Goal: Task Accomplishment & Management: Complete application form

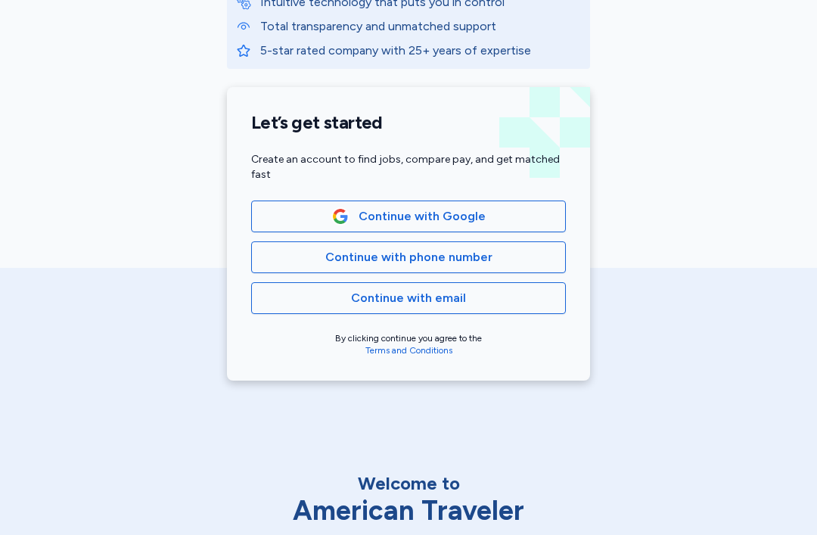
scroll to position [350, 0]
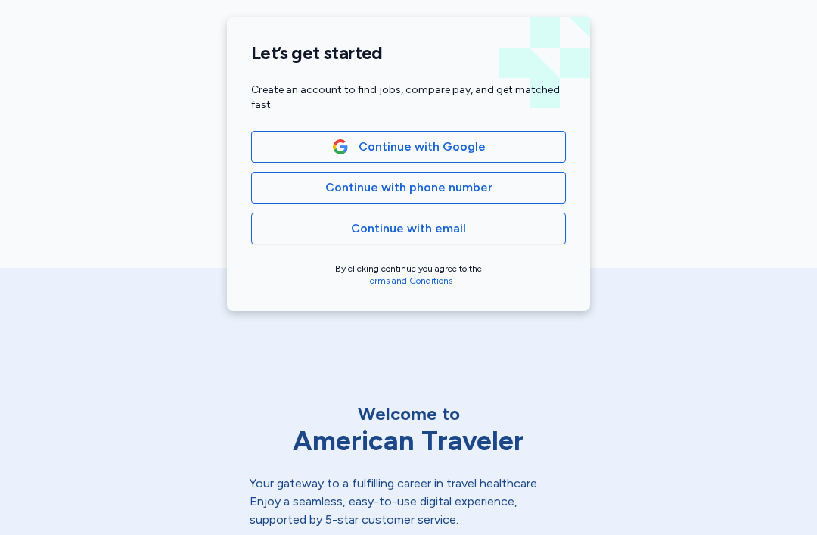
click at [528, 147] on span "Continue with Google" at bounding box center [408, 147] width 289 height 18
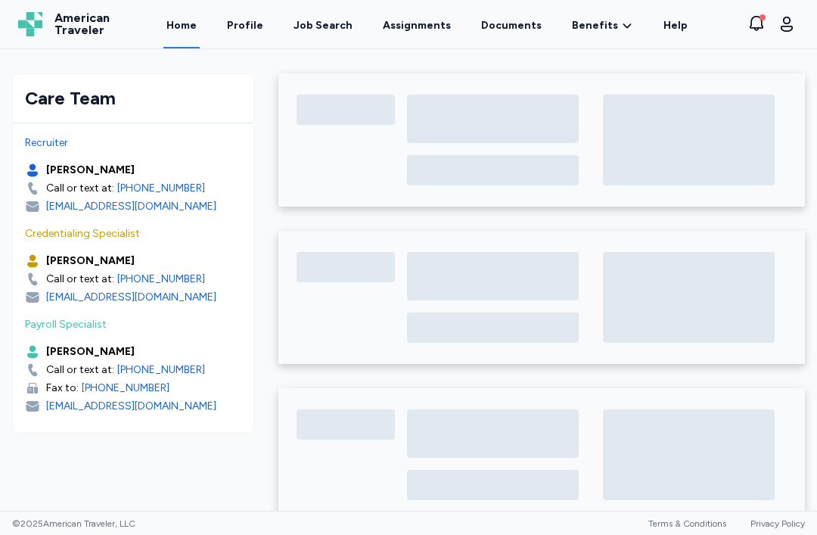
click at [423, 27] on link "Assignments" at bounding box center [417, 24] width 74 height 48
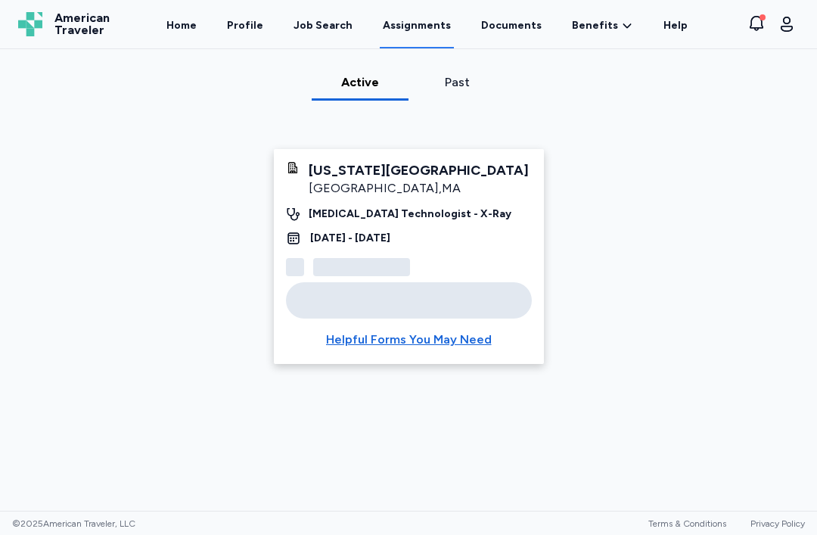
click at [520, 26] on link "Documents" at bounding box center [511, 24] width 67 height 48
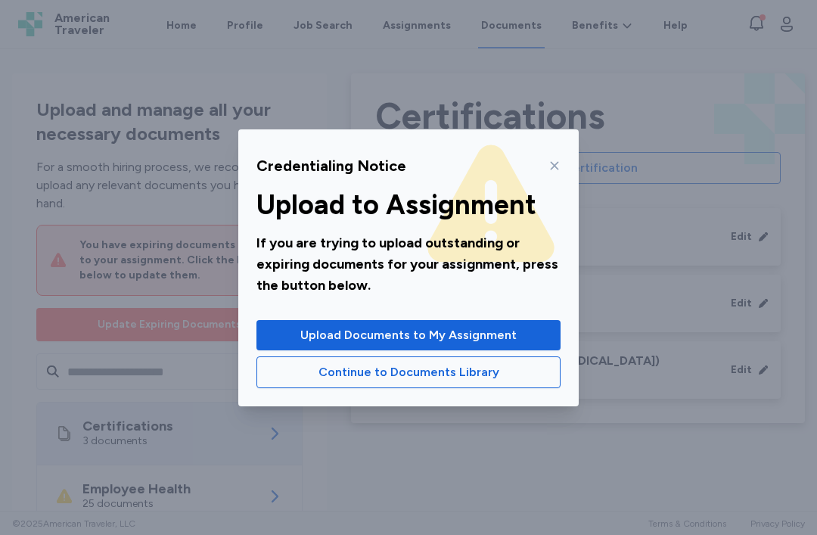
click at [500, 334] on span "Upload Documents to My Assignment" at bounding box center [408, 335] width 216 height 18
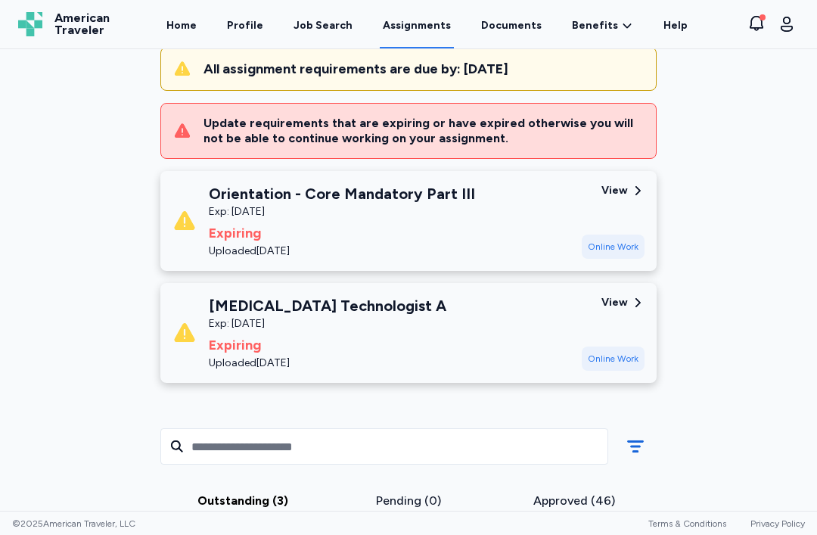
scroll to position [161, 0]
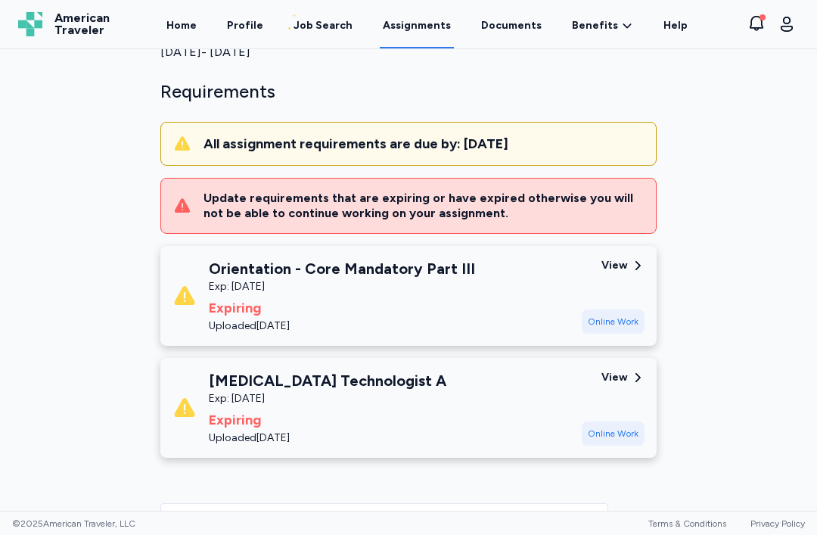
scroll to position [107, 0]
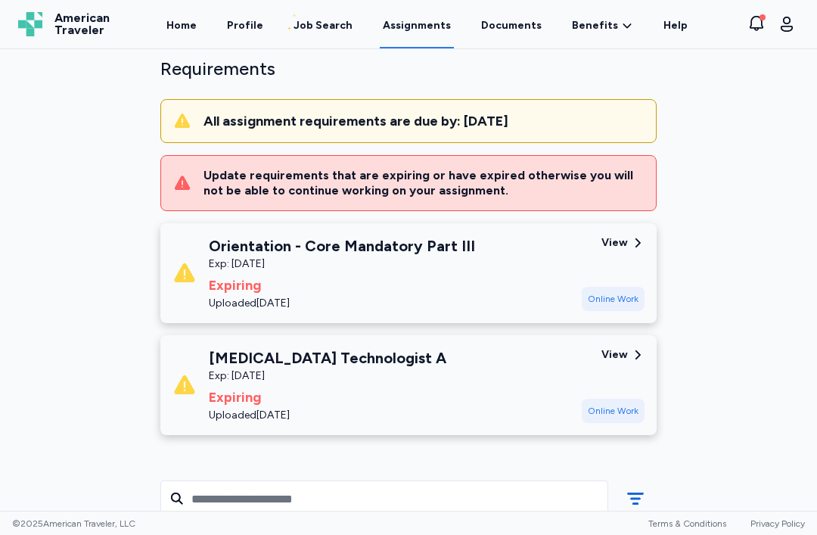
click at [622, 244] on div "View" at bounding box center [614, 242] width 26 height 15
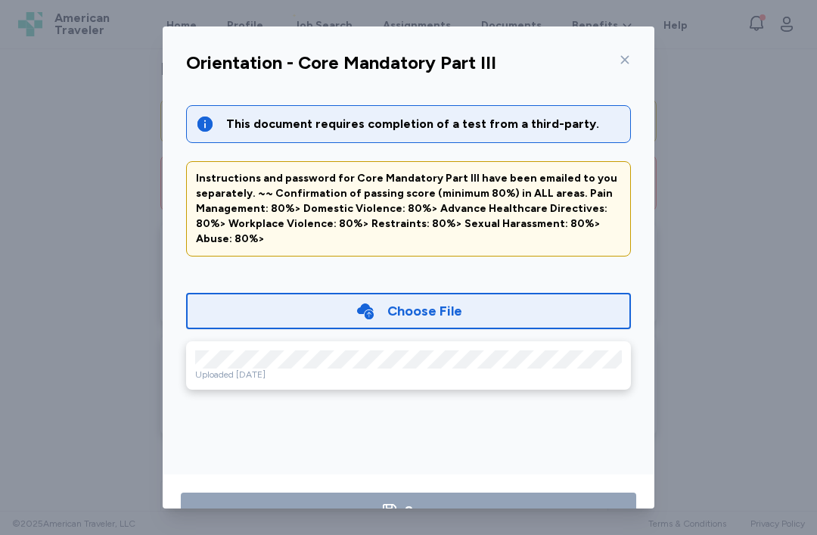
click at [563, 293] on div "Choose File" at bounding box center [408, 311] width 445 height 36
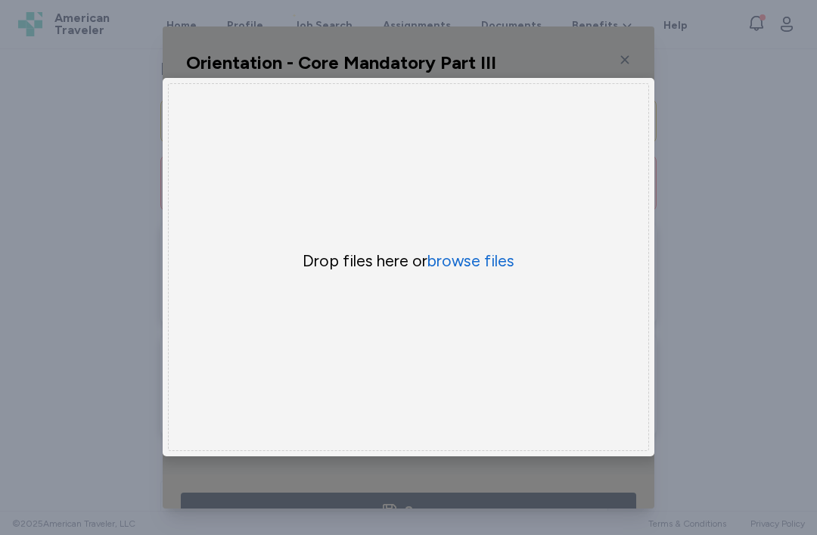
click at [495, 272] on button "browse files" at bounding box center [470, 260] width 87 height 21
click at [489, 272] on button "browse files" at bounding box center [470, 260] width 87 height 21
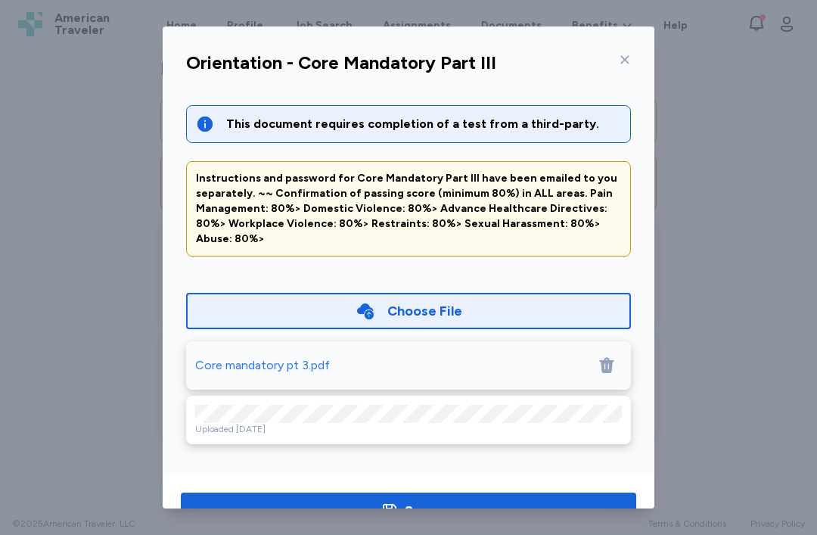
click at [464, 507] on span "Save" at bounding box center [408, 510] width 431 height 21
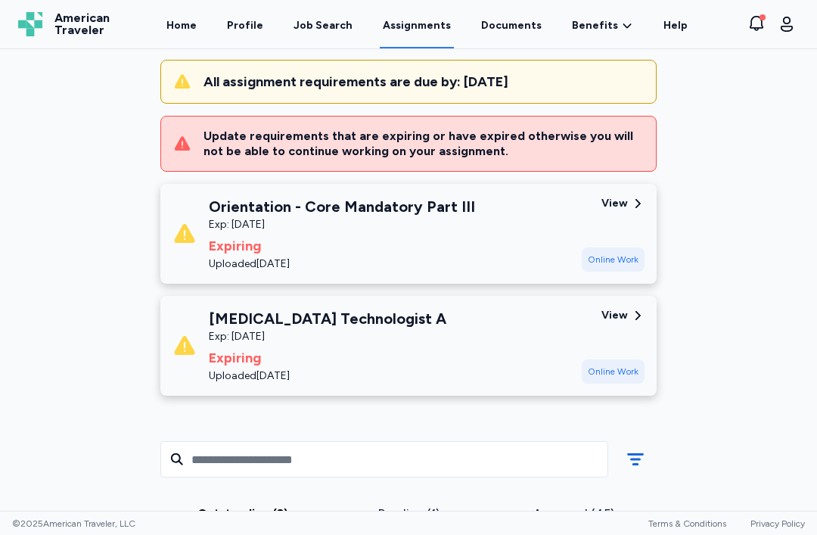
scroll to position [145, 0]
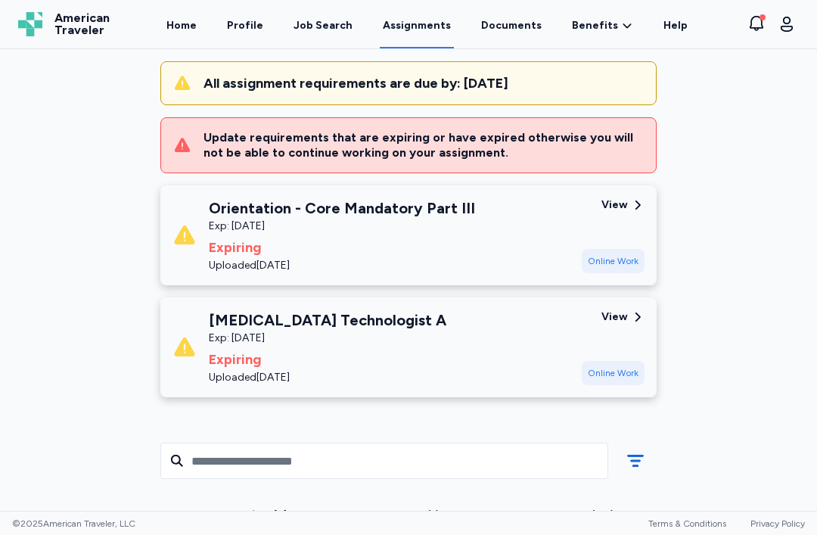
click at [619, 314] on div "View" at bounding box center [614, 316] width 26 height 15
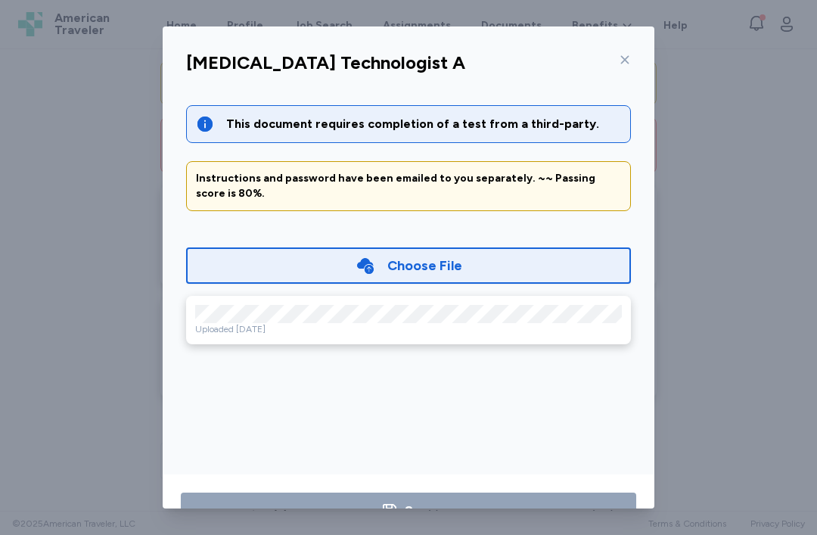
click at [475, 250] on div "Choose File" at bounding box center [408, 265] width 445 height 36
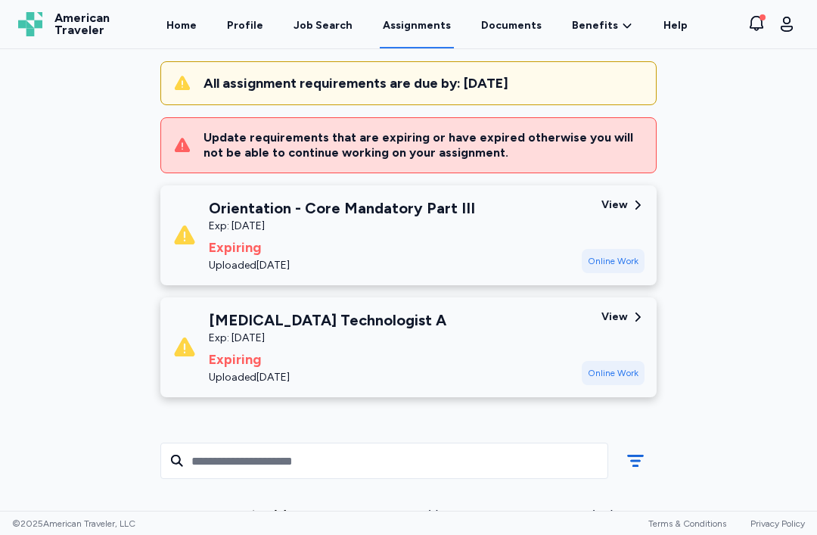
click at [615, 343] on div "View Online Work" at bounding box center [613, 347] width 63 height 76
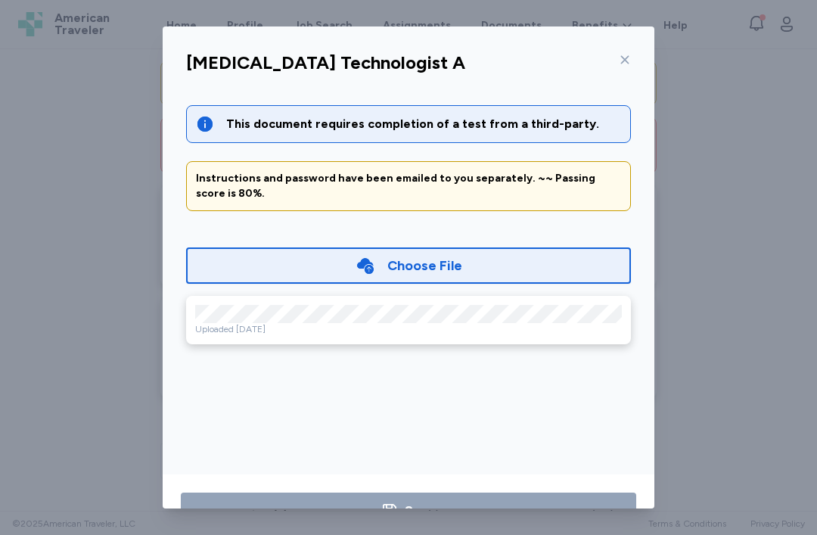
click at [542, 264] on div "Choose File" at bounding box center [408, 265] width 445 height 36
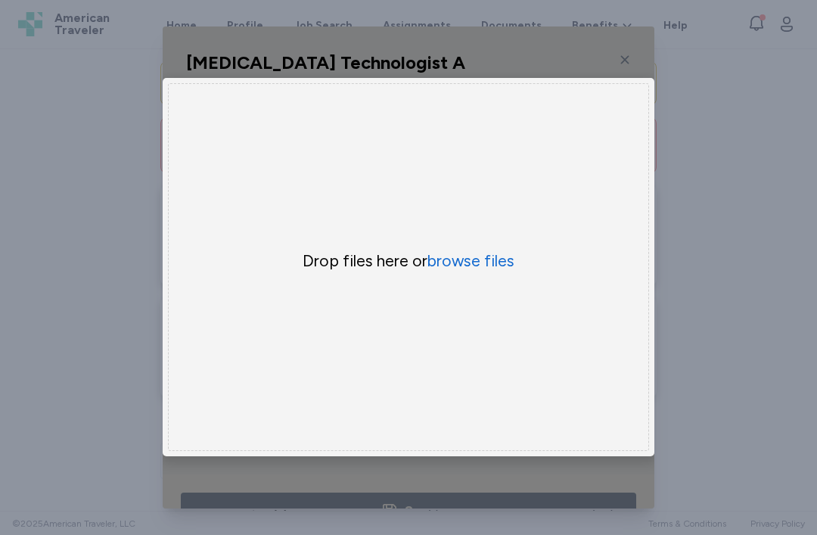
click at [495, 272] on button "browse files" at bounding box center [470, 260] width 87 height 21
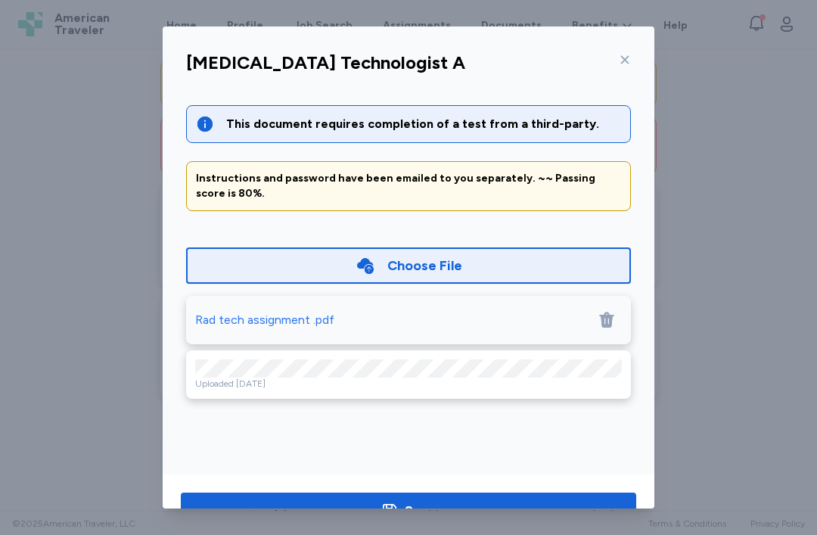
click at [468, 505] on span "Save" at bounding box center [408, 510] width 431 height 21
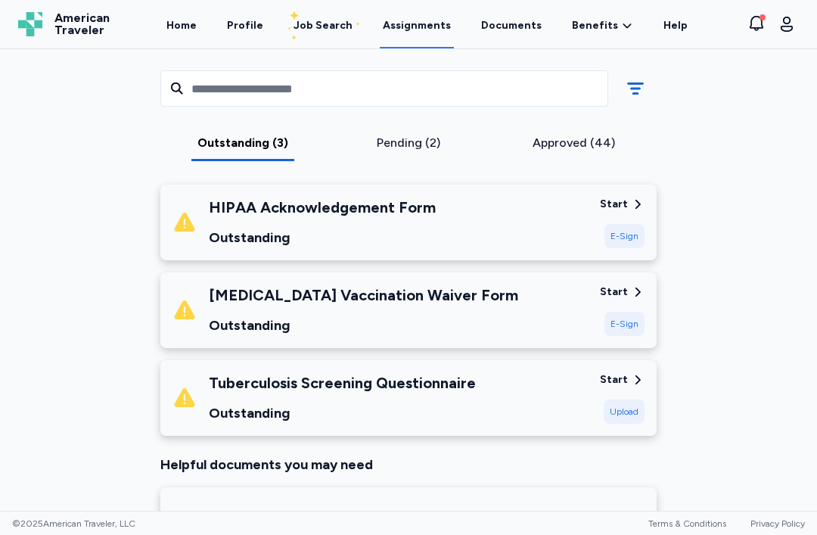
scroll to position [216, 0]
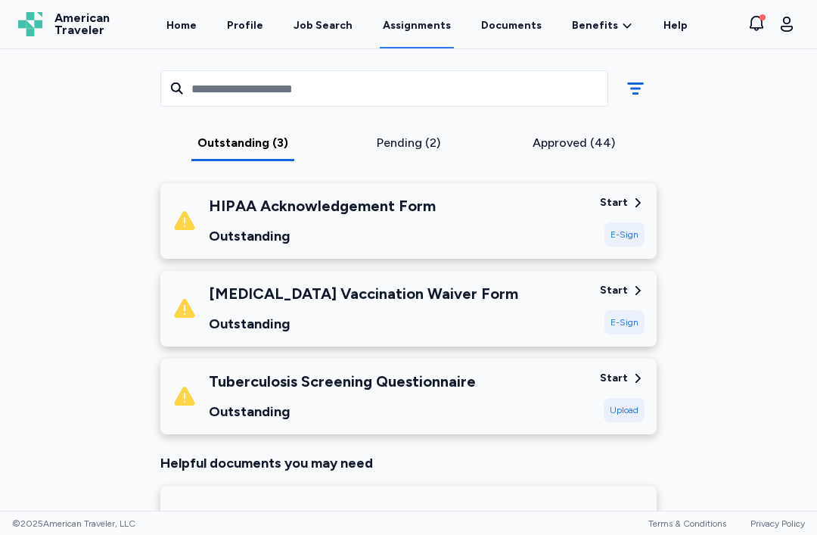
click at [625, 238] on div "E-Sign" at bounding box center [624, 234] width 40 height 24
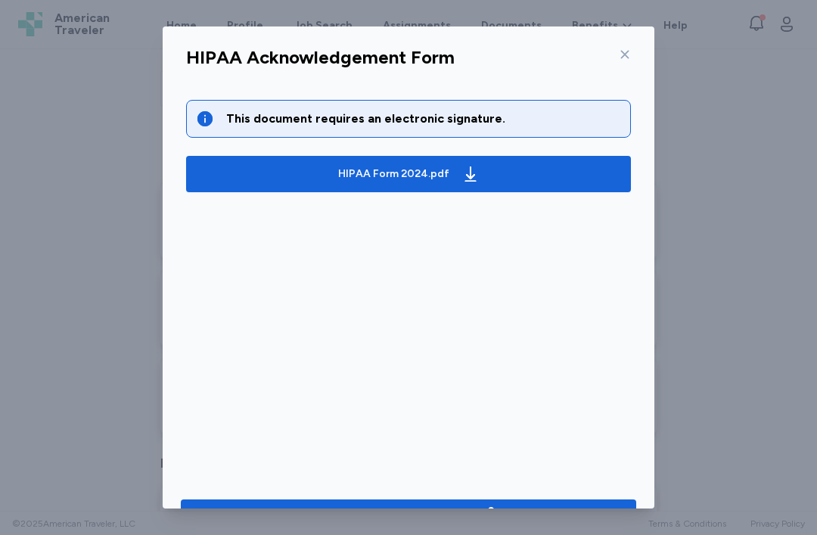
scroll to position [5, 0]
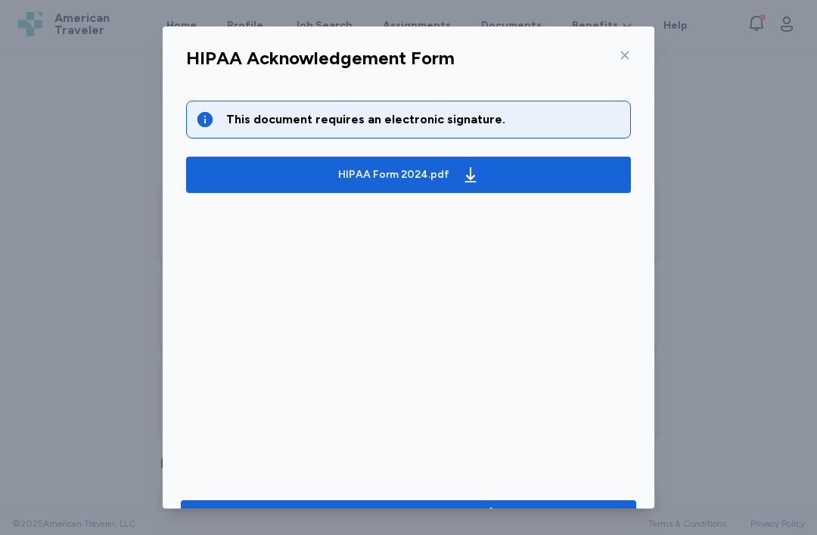
click at [523, 175] on span "HIPAA Form 2024.pdf" at bounding box center [408, 175] width 421 height 24
click at [473, 511] on div "Go to document to sign" at bounding box center [408, 516] width 178 height 21
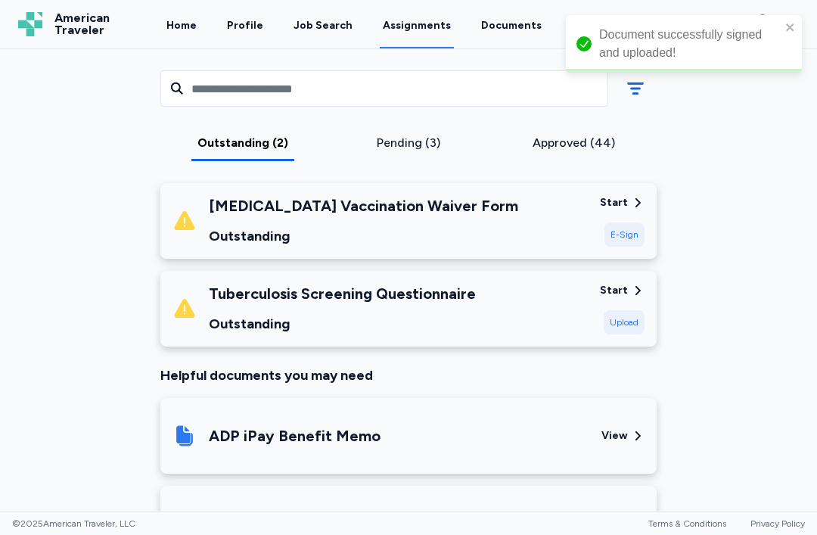
click at [642, 231] on div "E-Sign" at bounding box center [624, 234] width 40 height 24
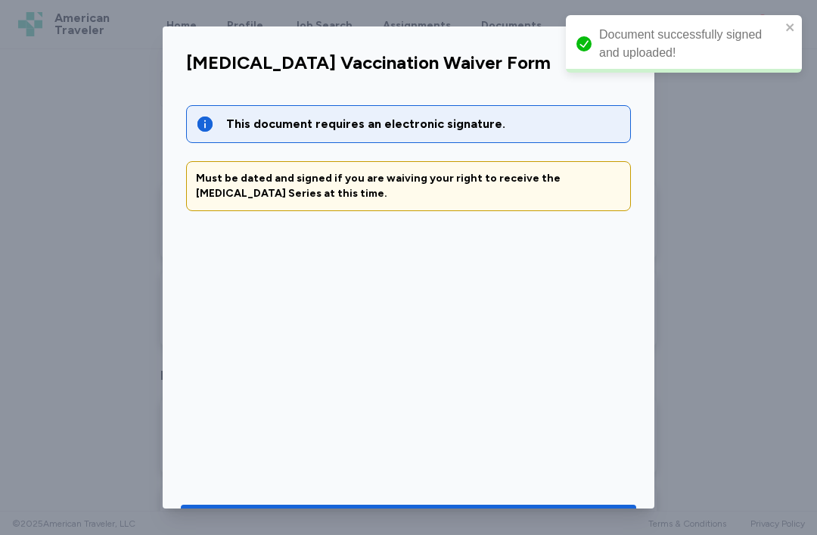
click at [492, 504] on button "Go to document to sign" at bounding box center [408, 520] width 455 height 33
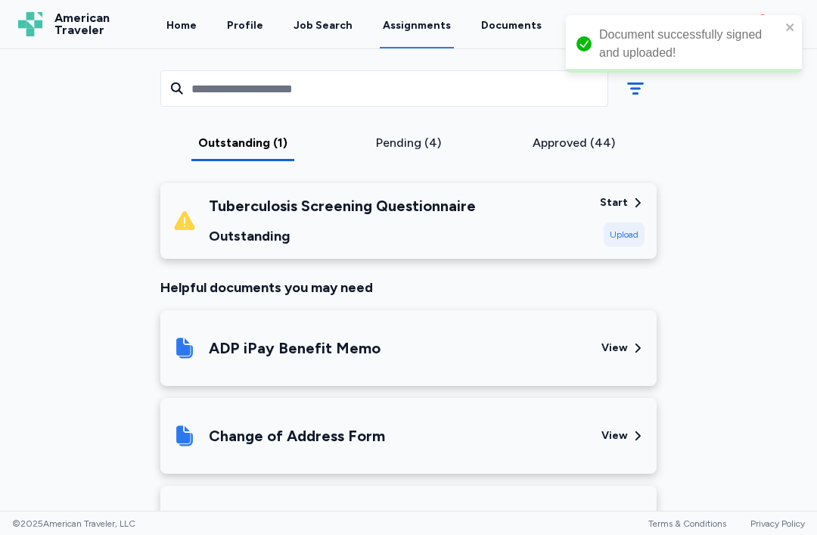
click at [624, 248] on div "Tuberculosis Screening Questionnaire Outstanding Start Upload" at bounding box center [408, 221] width 496 height 76
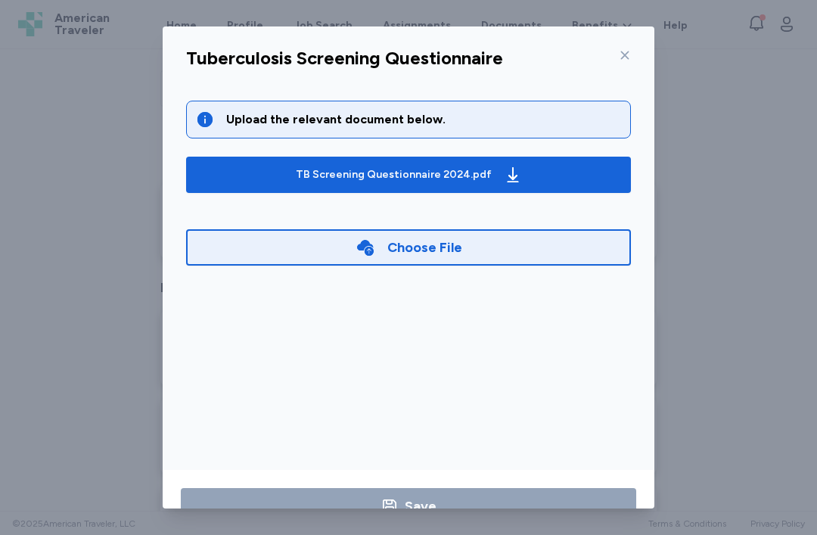
click at [517, 168] on span "TB Screening Questionnaire 2024.pdf" at bounding box center [408, 175] width 421 height 24
click at [508, 247] on div "Choose File" at bounding box center [408, 247] width 445 height 36
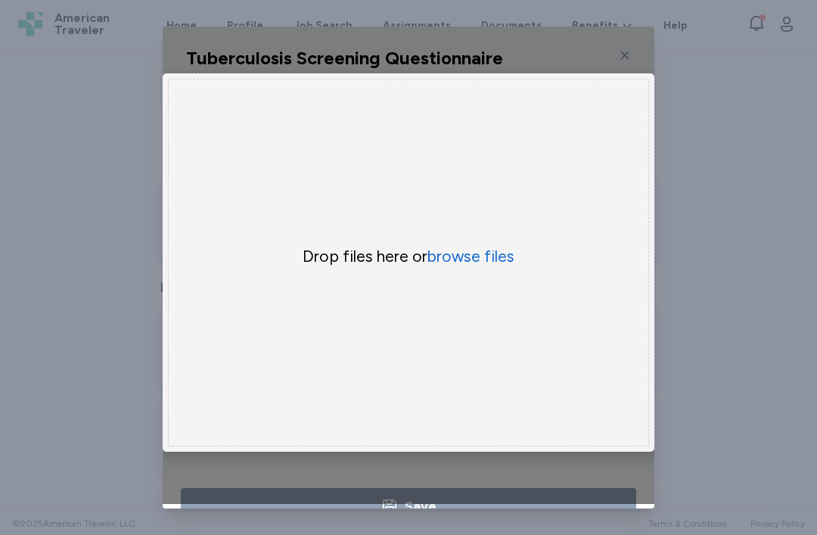
click at [473, 267] on button "browse files" at bounding box center [470, 256] width 87 height 21
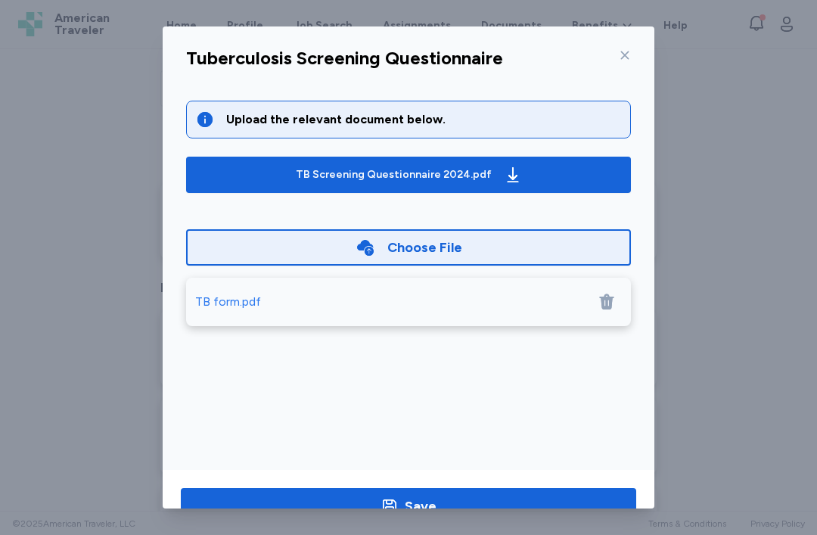
click at [525, 503] on span "Save" at bounding box center [408, 505] width 431 height 21
